Goal: Information Seeking & Learning: Learn about a topic

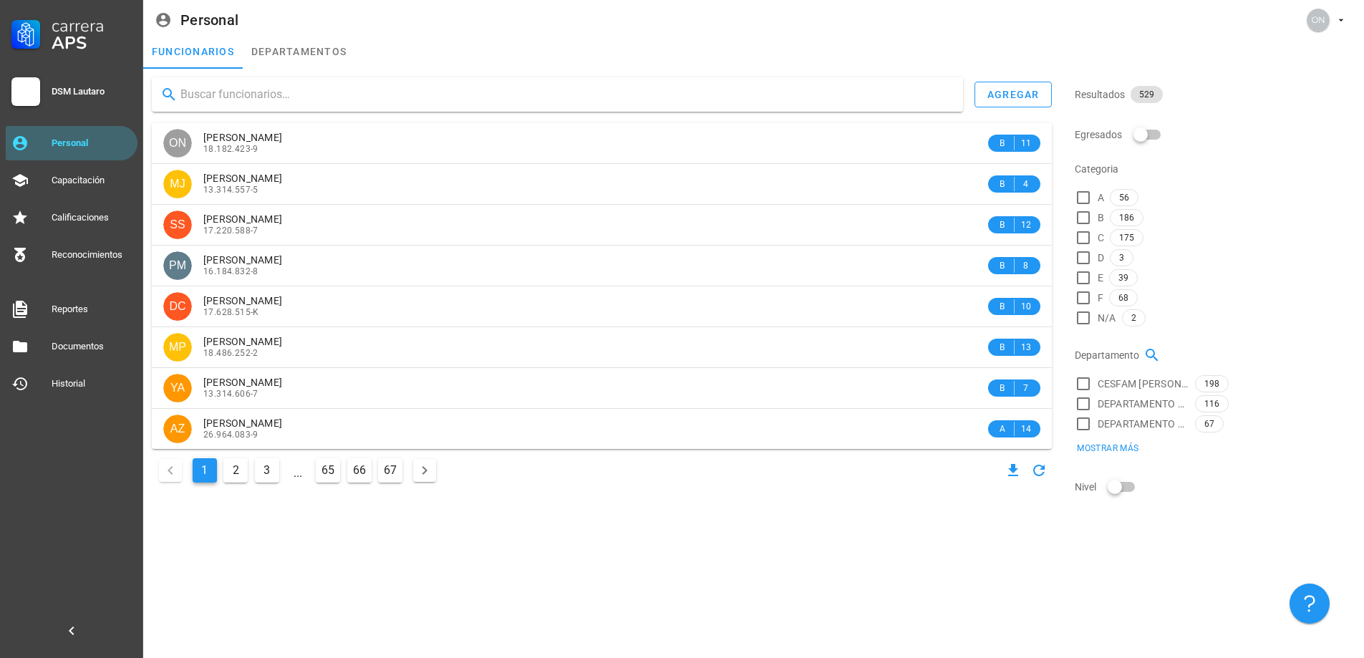
click at [224, 100] on input "text" at bounding box center [565, 94] width 771 height 23
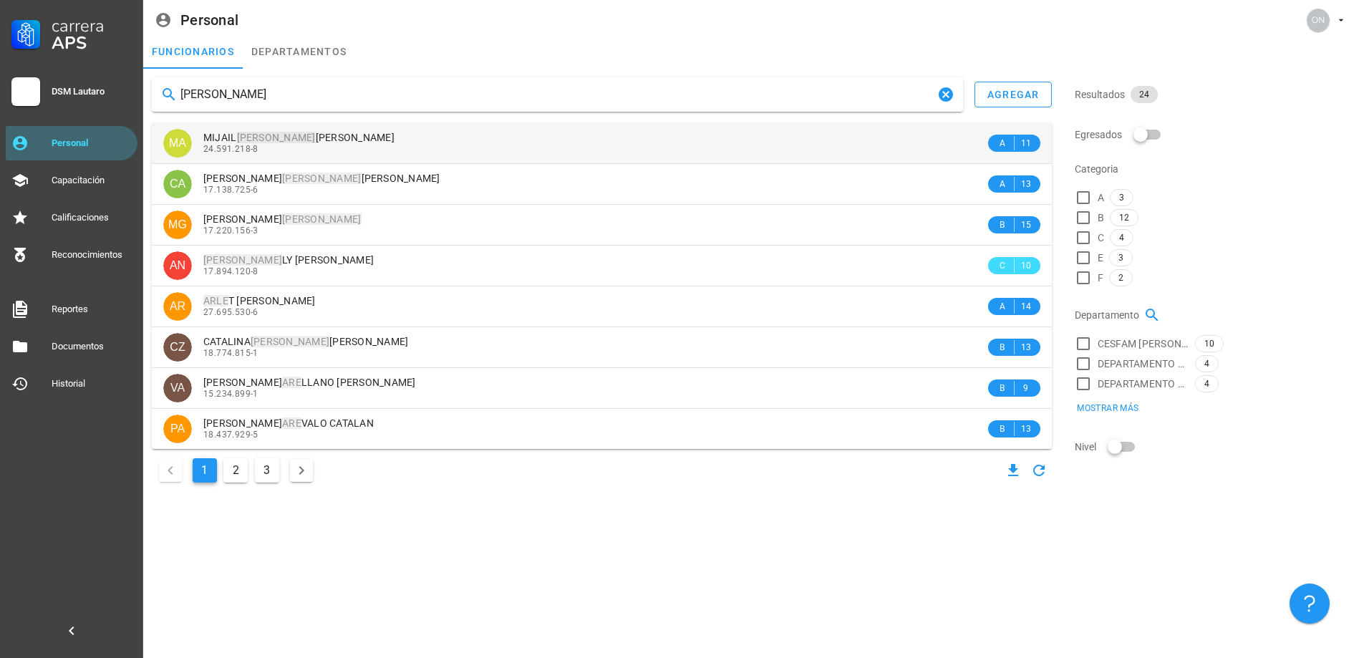
type input "[PERSON_NAME]"
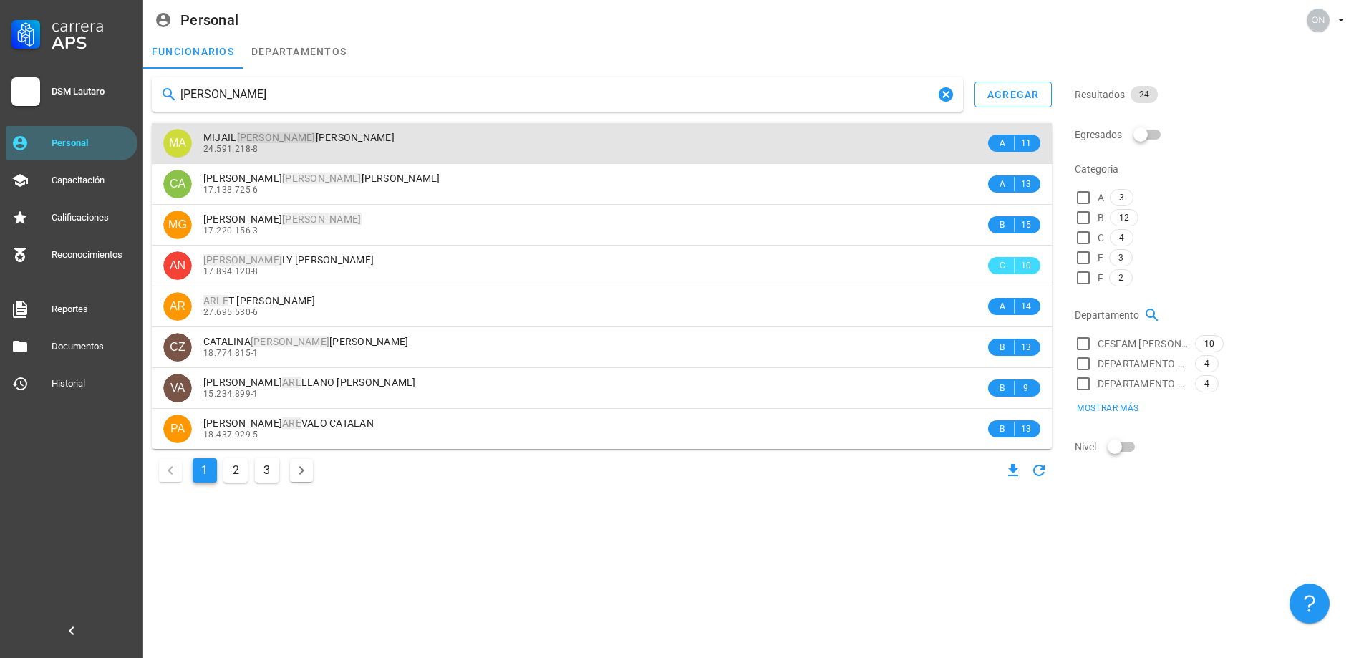
click at [300, 148] on div "24.591.218-8" at bounding box center [594, 149] width 782 height 10
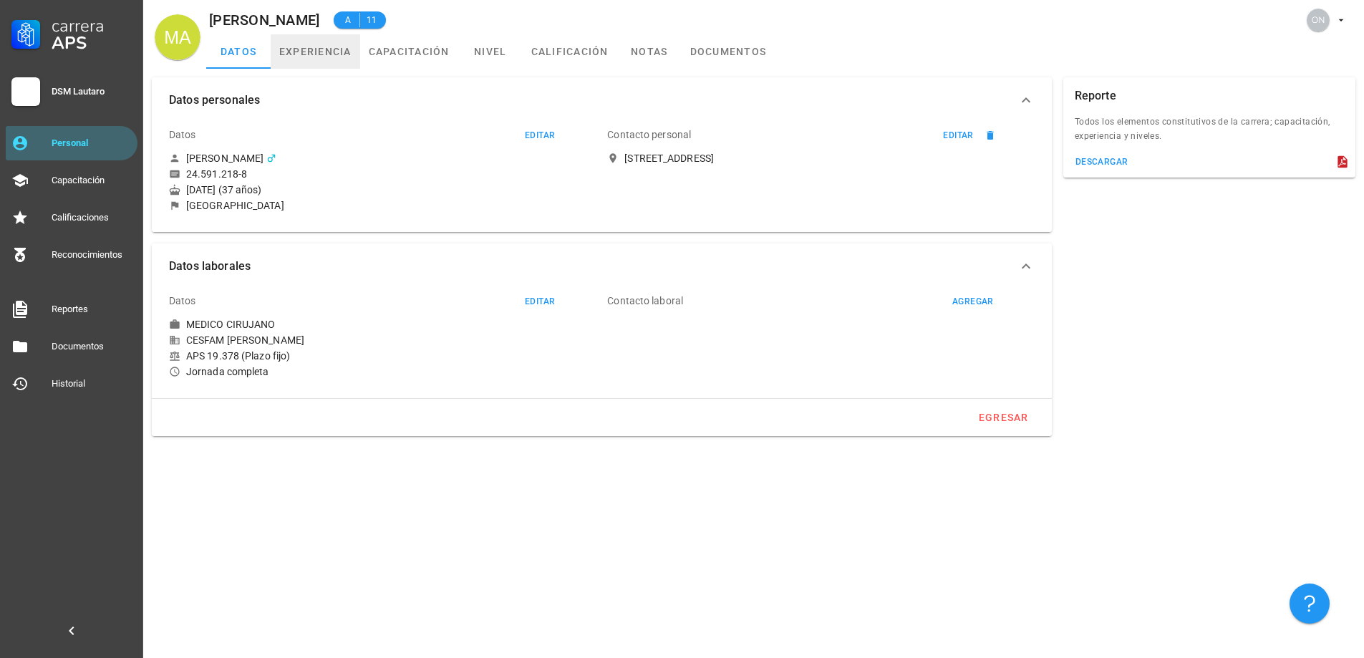
click at [347, 59] on link "experiencia" at bounding box center [316, 51] width 90 height 34
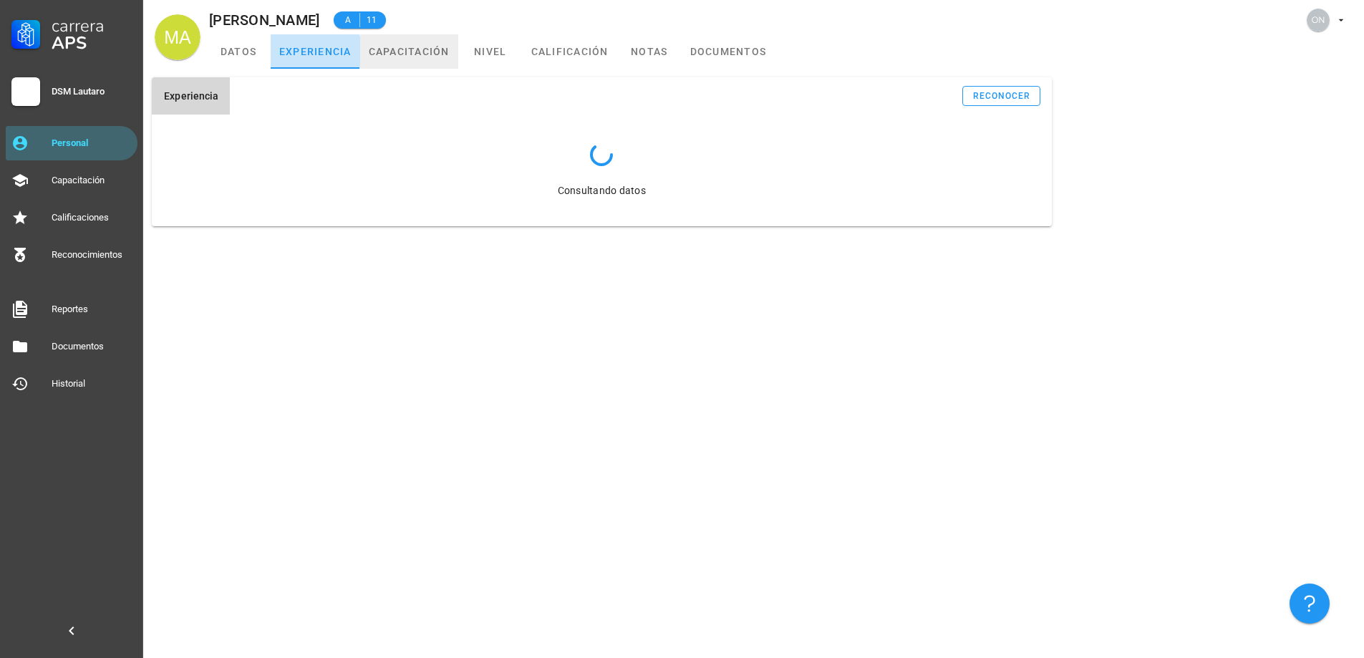
click at [401, 54] on link "capacitación" at bounding box center [409, 51] width 98 height 34
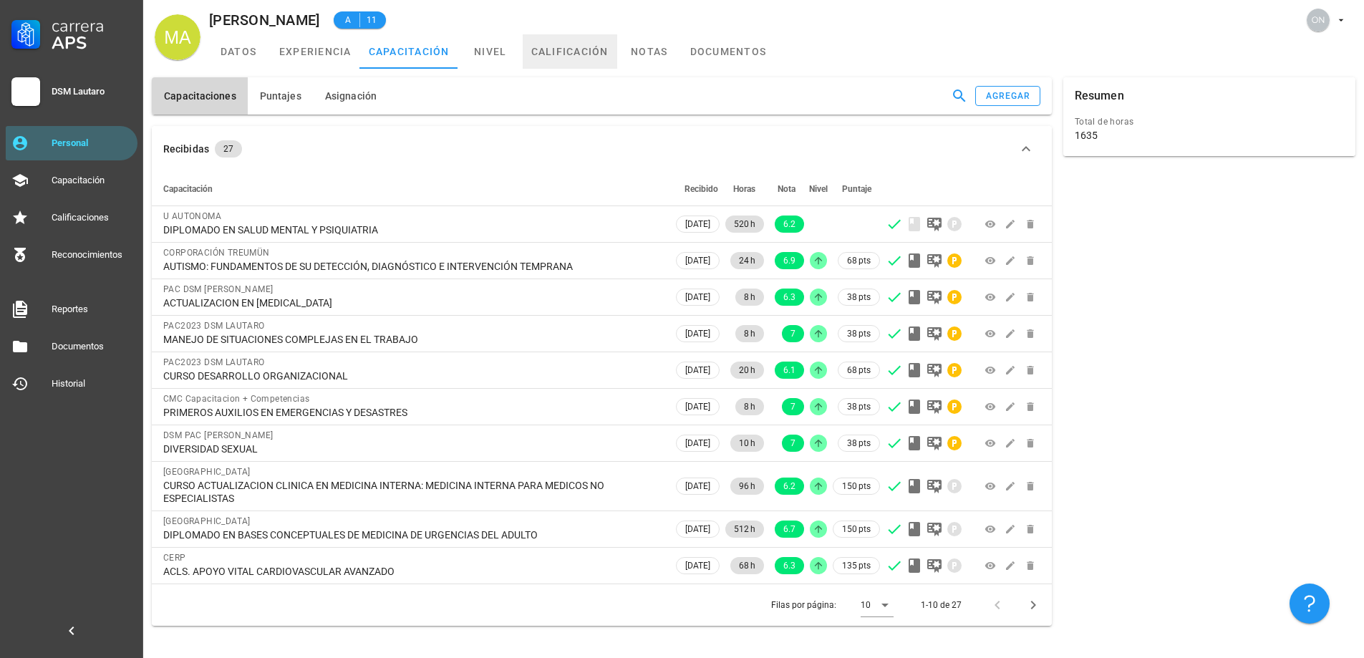
click at [564, 54] on link "calificación" at bounding box center [570, 51] width 95 height 34
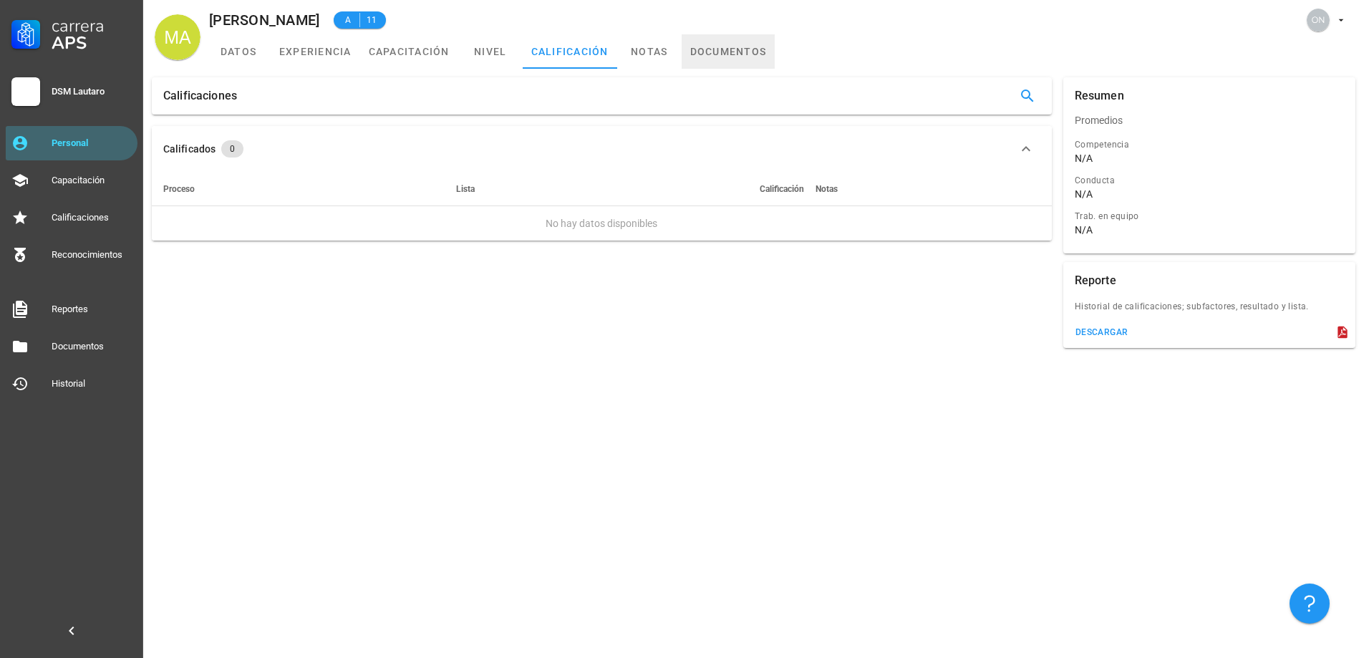
click at [694, 49] on link "documentos" at bounding box center [729, 51] width 94 height 34
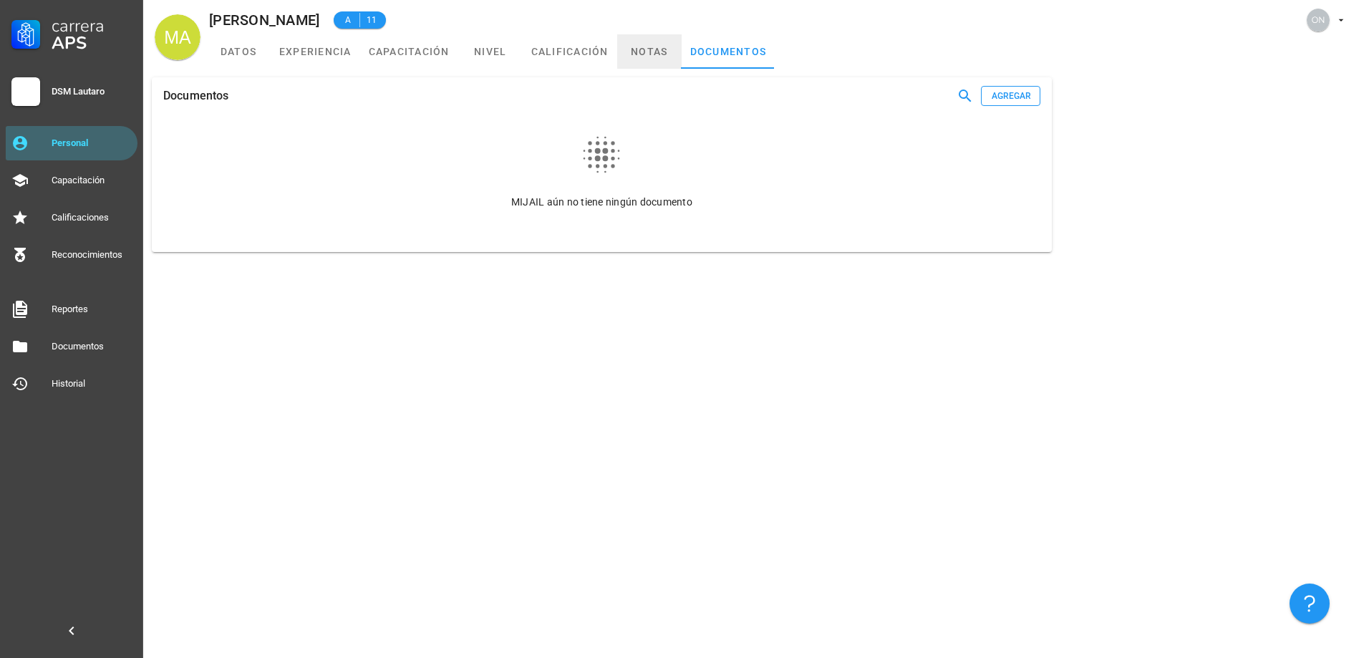
click at [627, 52] on link "notas" at bounding box center [649, 51] width 64 height 34
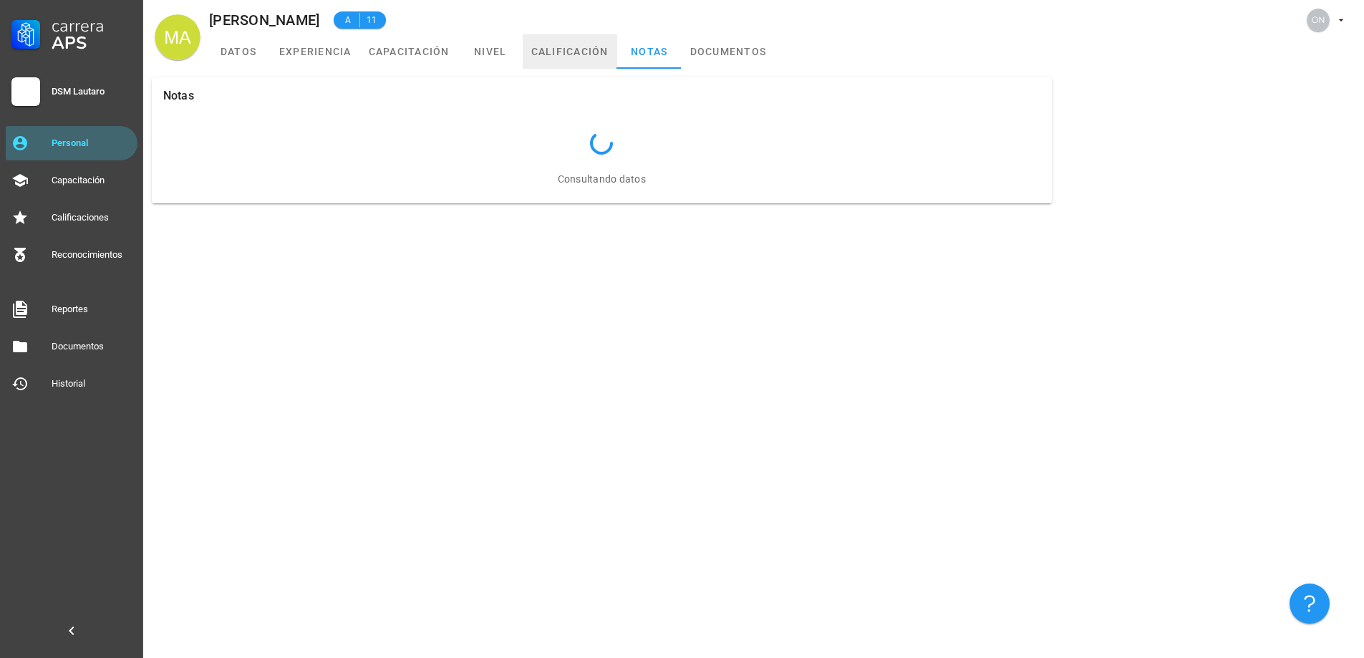
click at [559, 57] on link "calificación" at bounding box center [570, 51] width 95 height 34
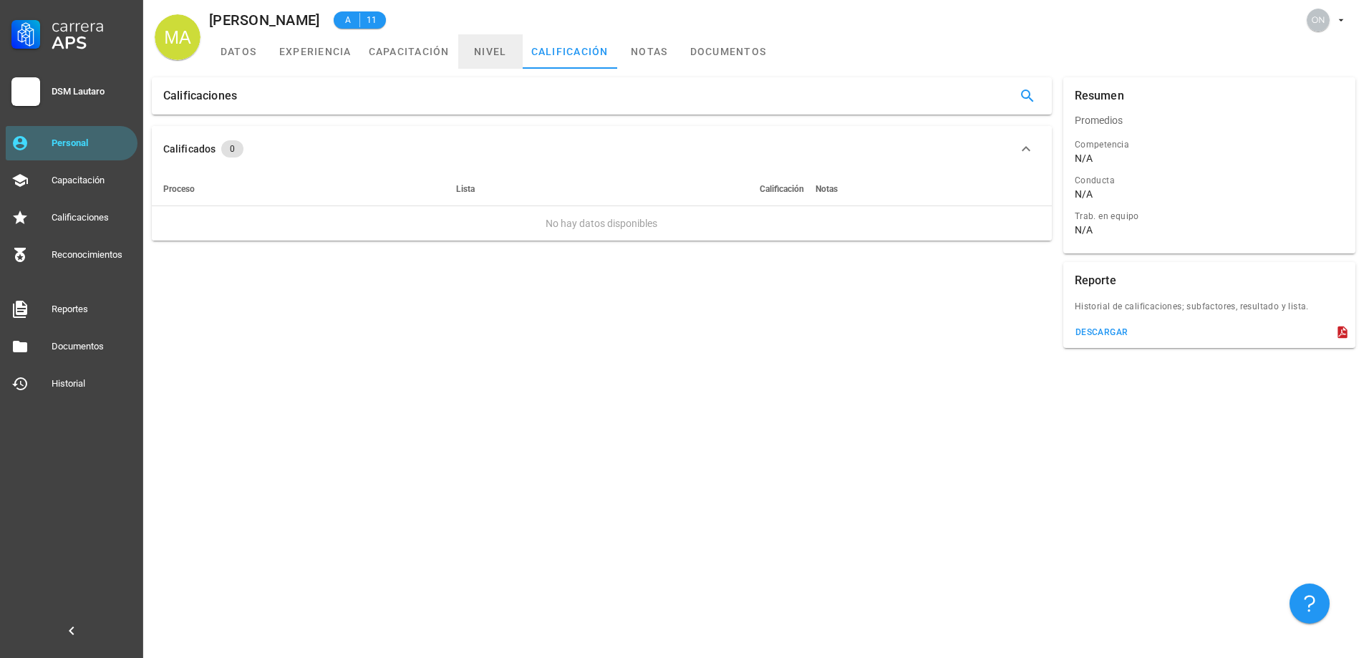
click at [476, 55] on link "nivel" at bounding box center [490, 51] width 64 height 34
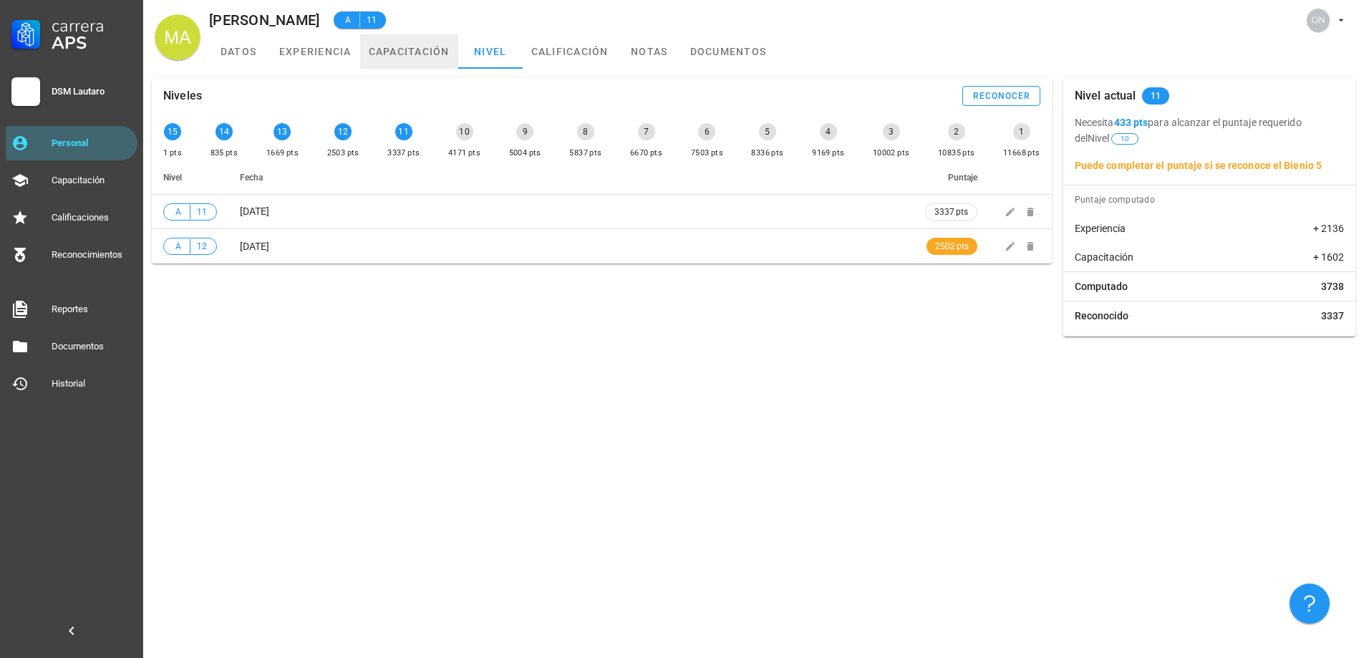
click at [424, 57] on link "capacitación" at bounding box center [409, 51] width 98 height 34
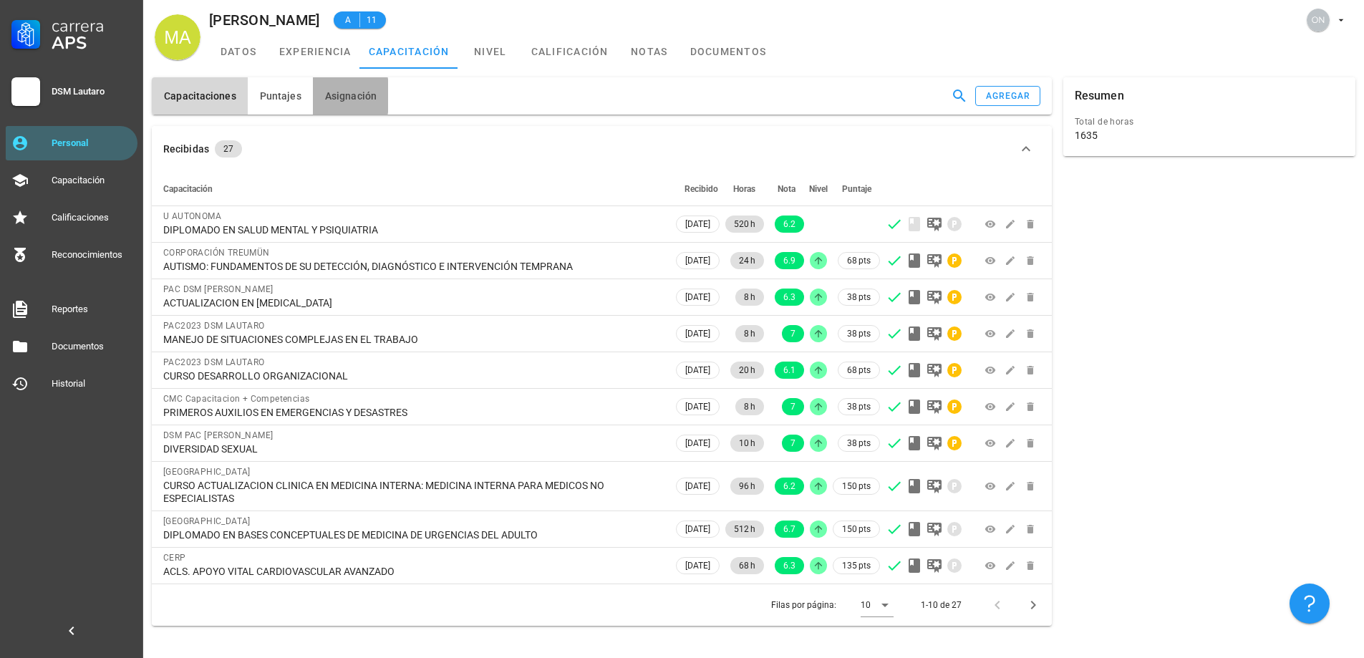
click at [364, 89] on button "Asignación" at bounding box center [350, 95] width 75 height 37
